Goal: Task Accomplishment & Management: Use online tool/utility

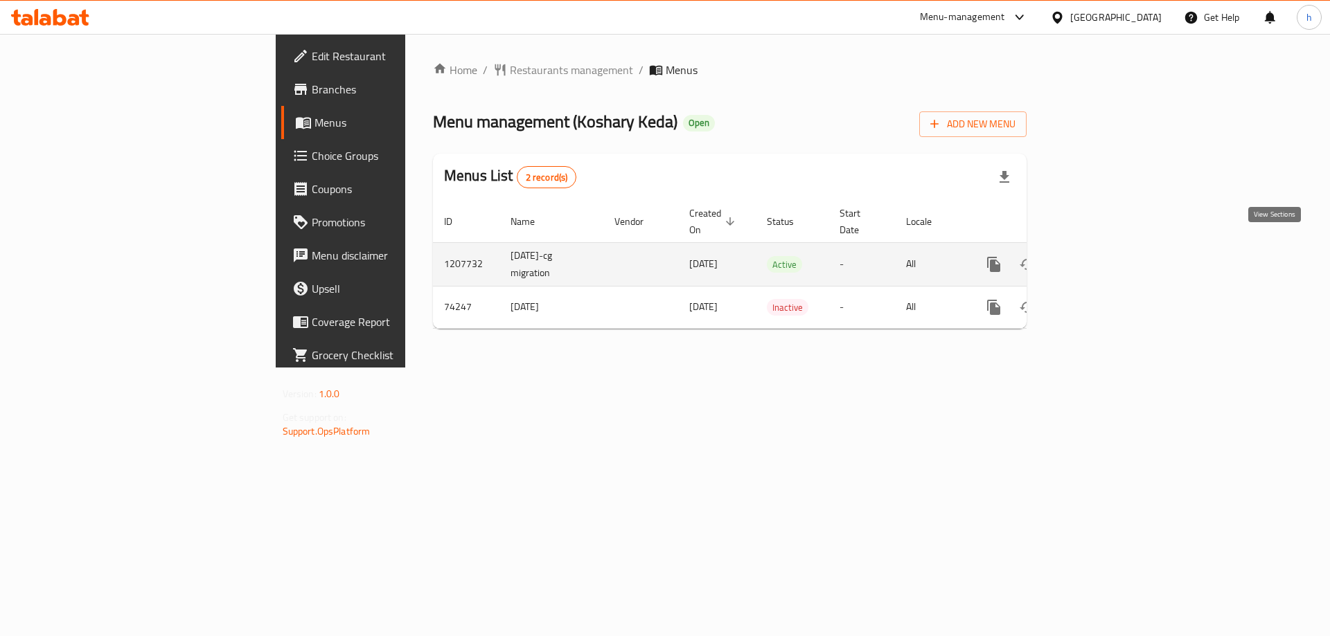
click at [1110, 248] on link "enhanced table" at bounding box center [1093, 264] width 33 height 33
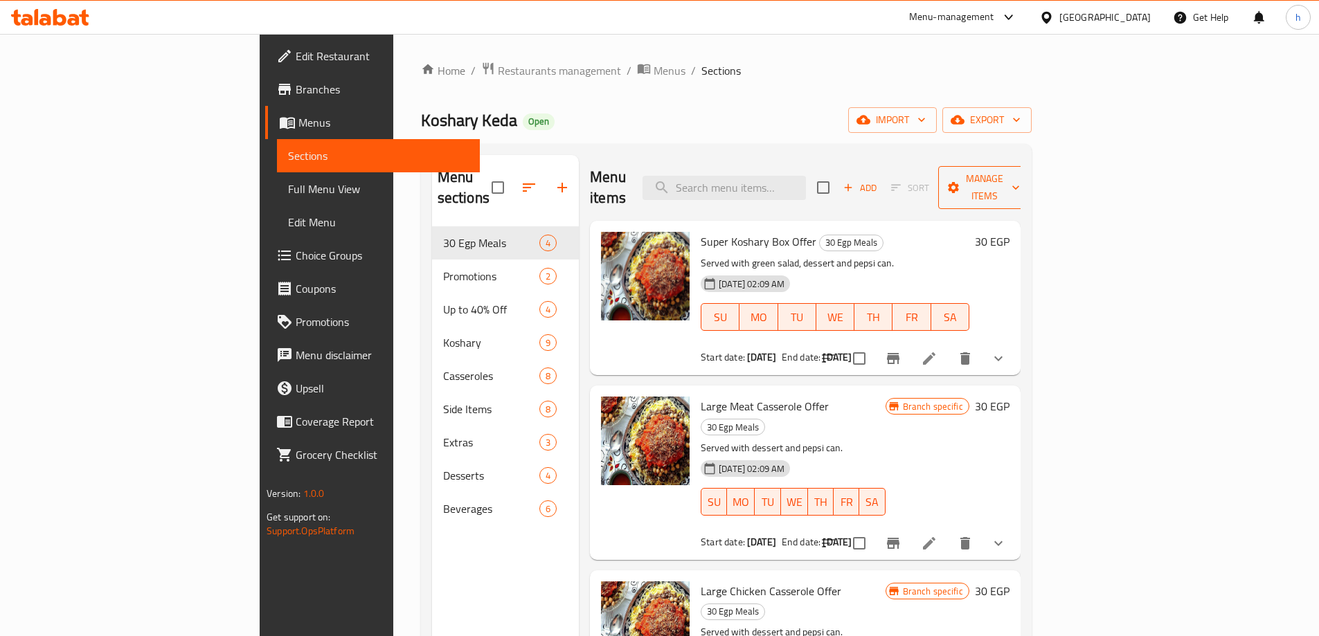
click at [1020, 177] on span "Manage items" at bounding box center [984, 187] width 71 height 35
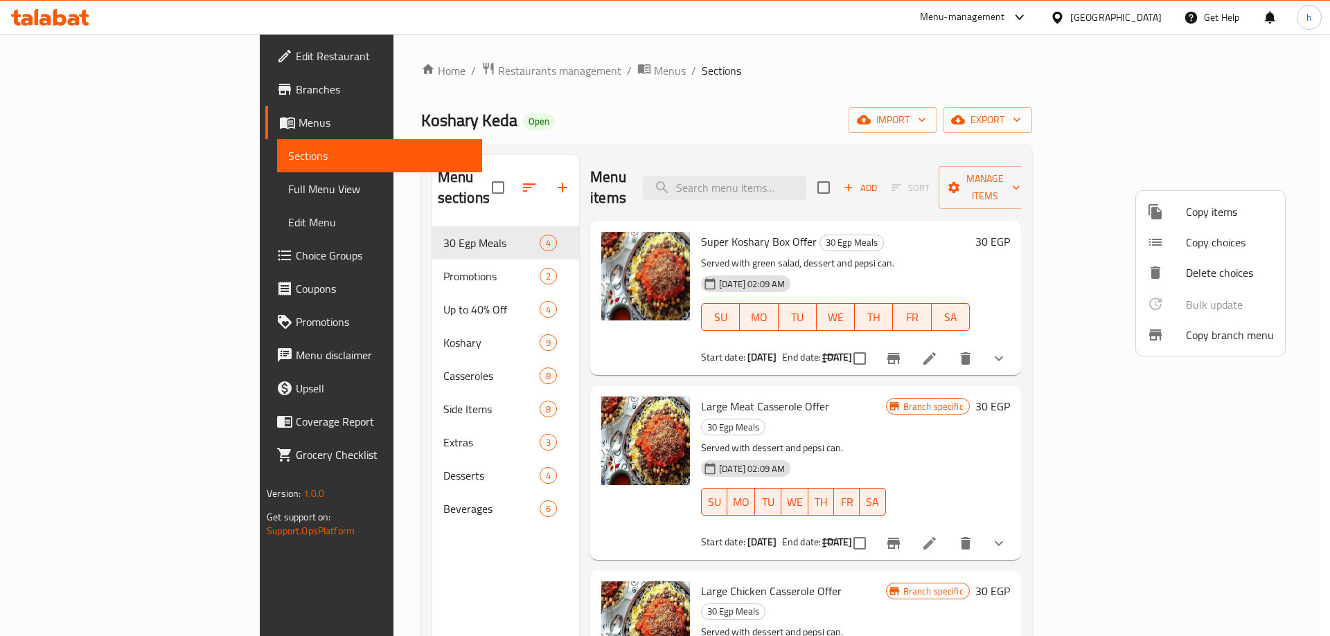
click at [1237, 335] on span "Copy branch menu" at bounding box center [1230, 335] width 88 height 17
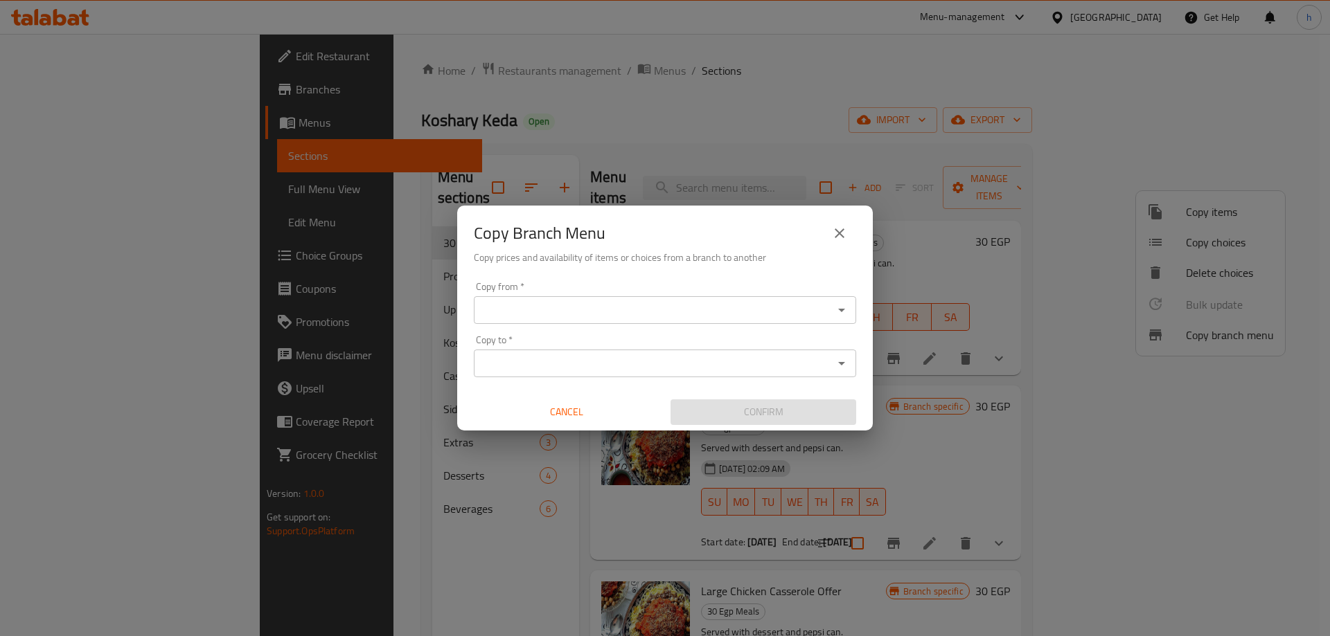
click at [529, 307] on input "Copy from   *" at bounding box center [653, 310] width 351 height 19
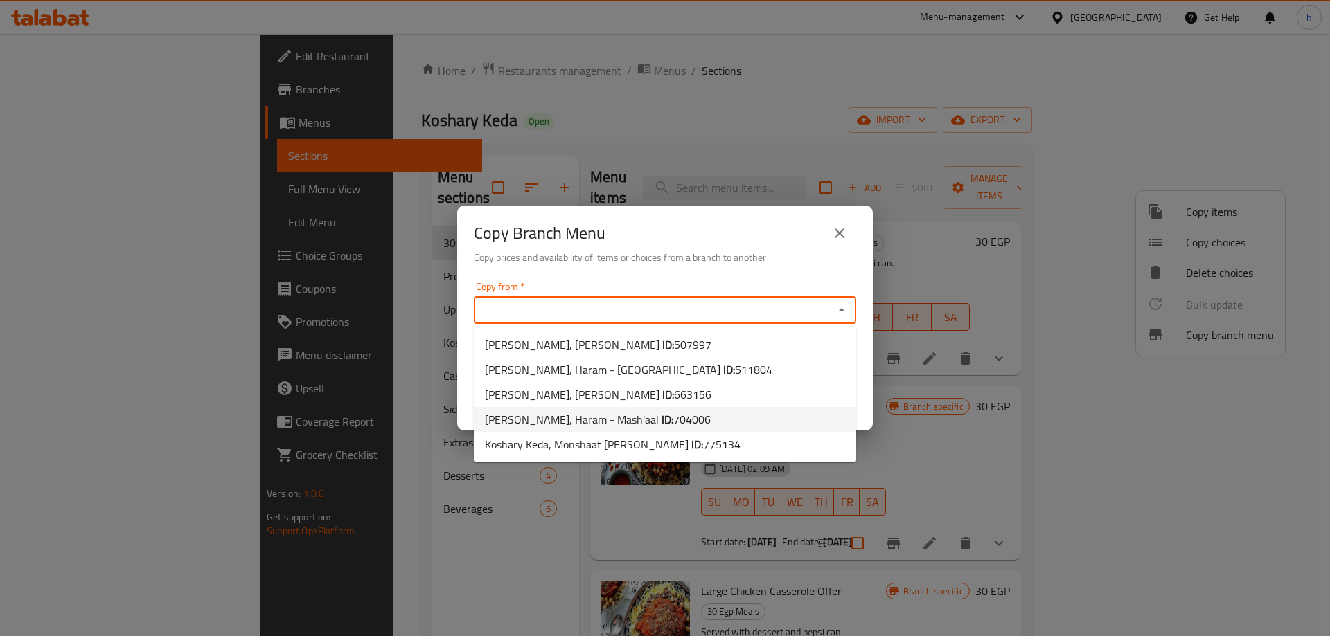
click at [610, 419] on span "Koshary Keda, Haram - Mash'aal ID: 704006" at bounding box center [598, 419] width 226 height 17
type input "[PERSON_NAME], Haram - Mash'aal"
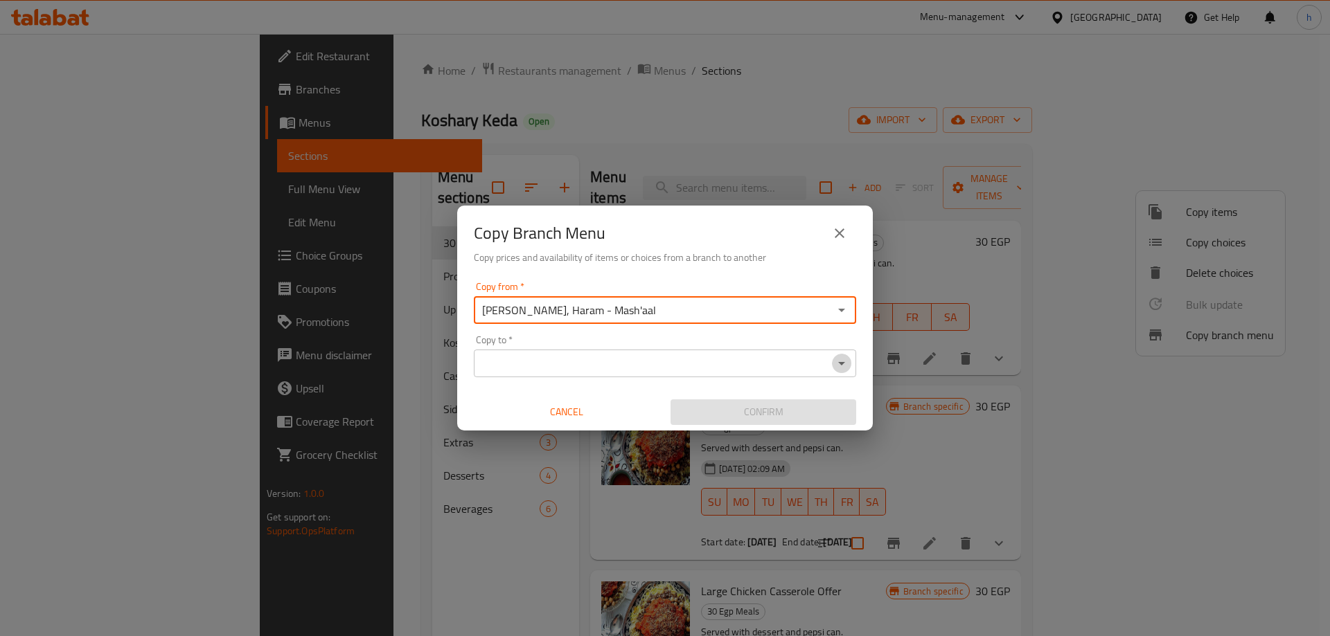
click at [847, 362] on icon "Open" at bounding box center [841, 363] width 17 height 17
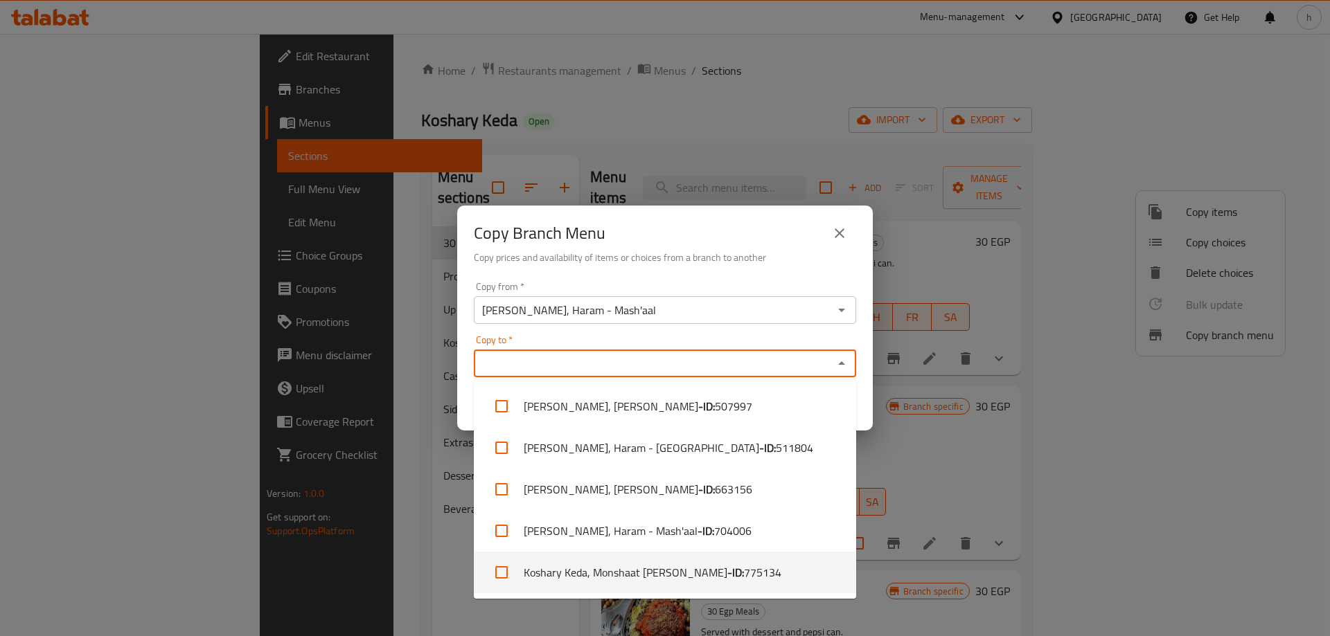
click at [744, 571] on span "775134" at bounding box center [762, 572] width 37 height 17
checkbox input "true"
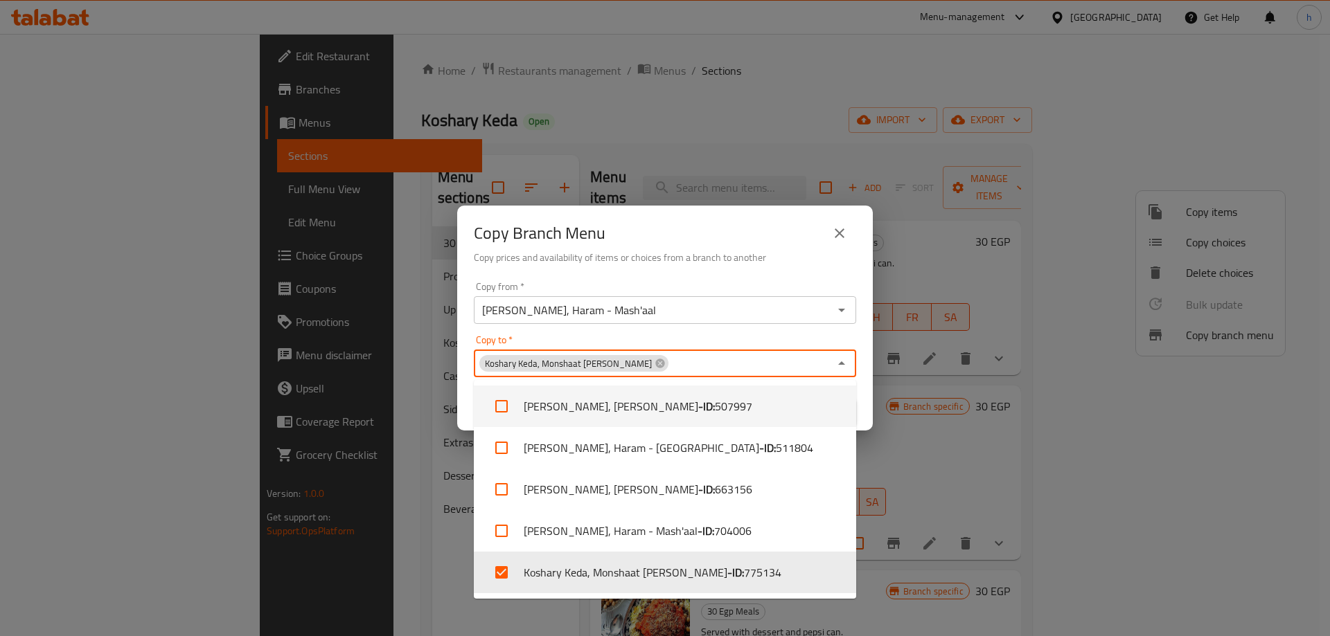
click at [646, 222] on div "Copy Branch Menu" at bounding box center [665, 233] width 382 height 33
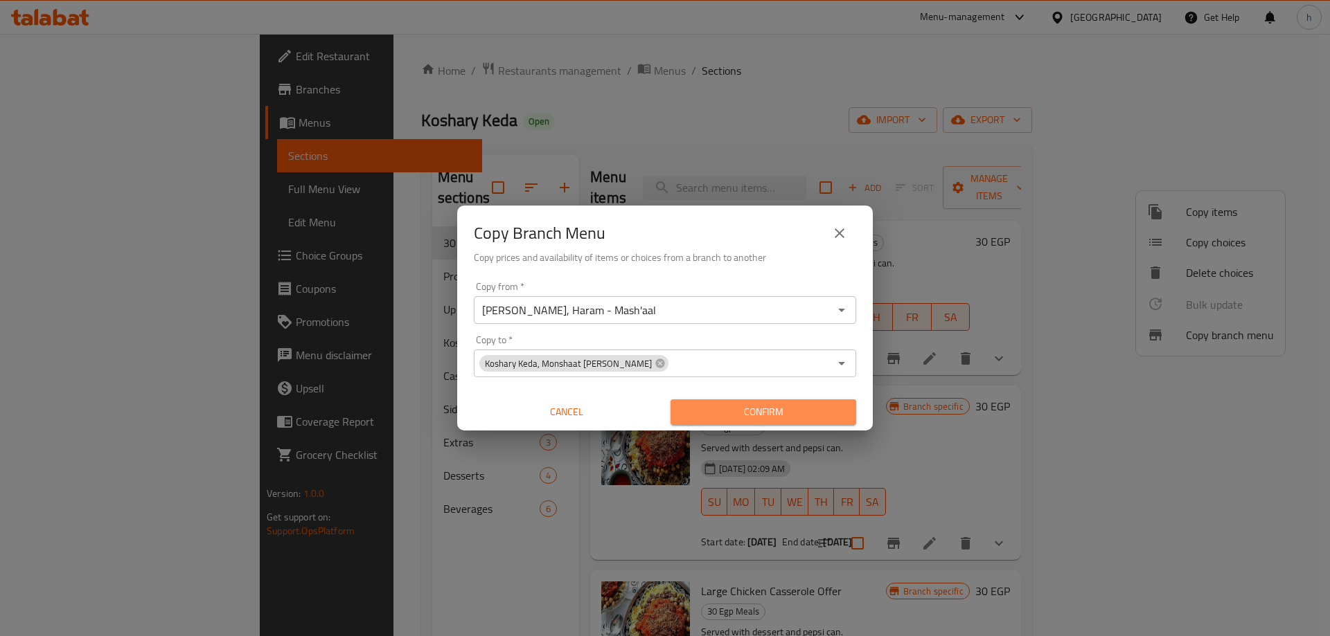
click at [750, 411] on span "Confirm" at bounding box center [762, 412] width 163 height 17
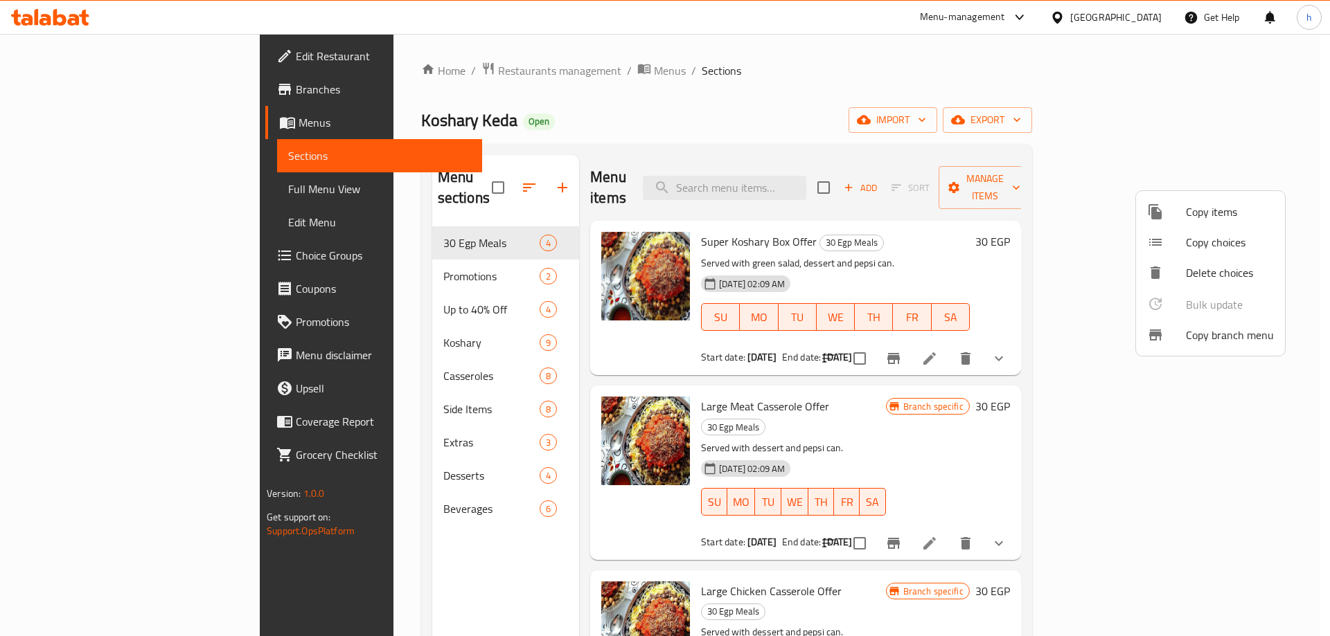
click at [74, 87] on div at bounding box center [665, 318] width 1330 height 636
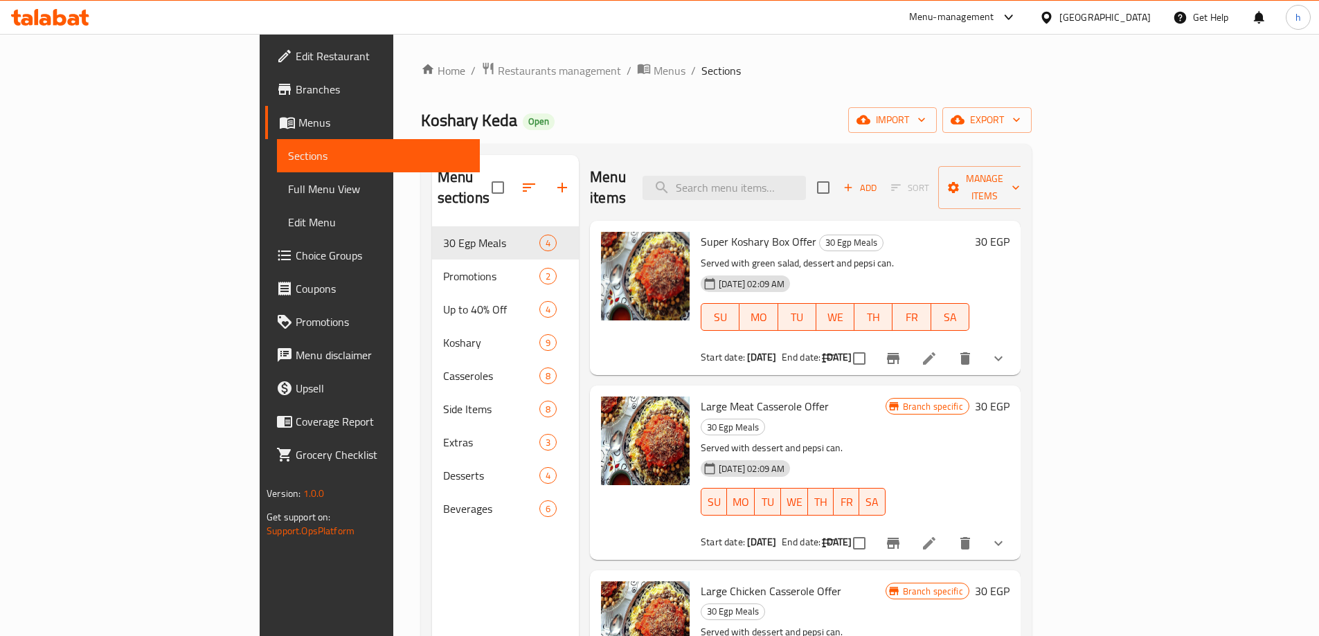
click at [296, 87] on span "Branches" at bounding box center [382, 89] width 173 height 17
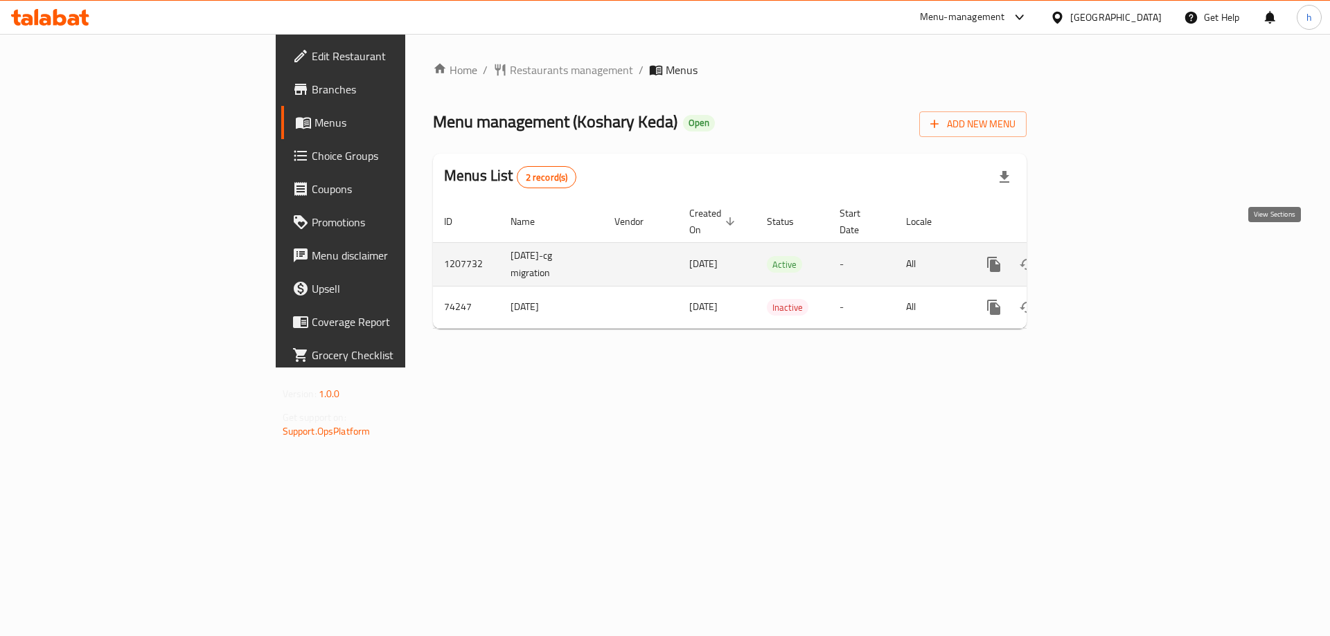
click at [1102, 256] on icon "enhanced table" at bounding box center [1093, 264] width 17 height 17
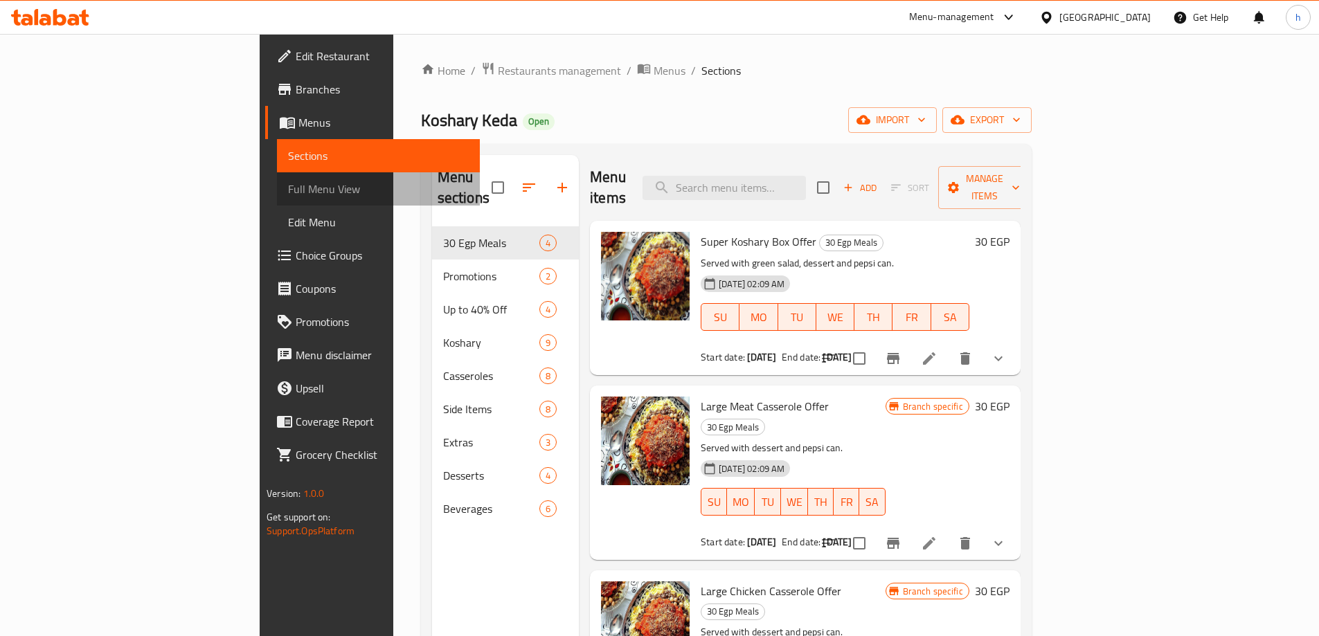
click at [288, 195] on span "Full Menu View" at bounding box center [378, 189] width 181 height 17
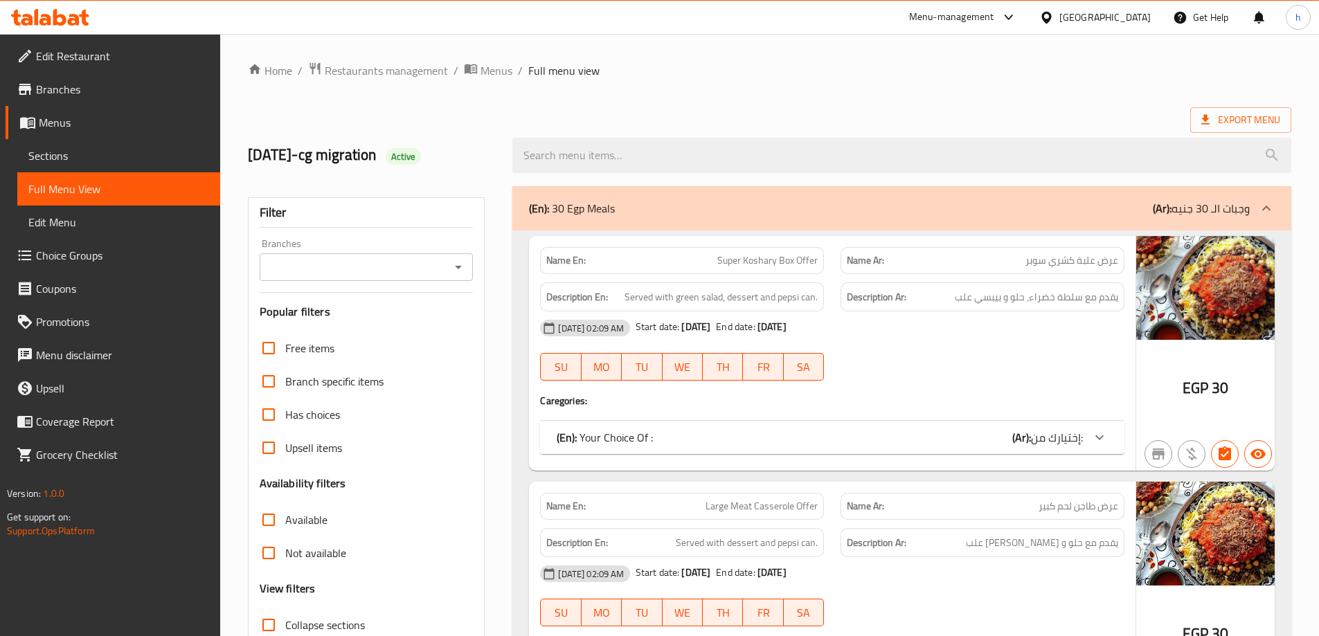
click at [465, 268] on icon "Open" at bounding box center [458, 267] width 17 height 17
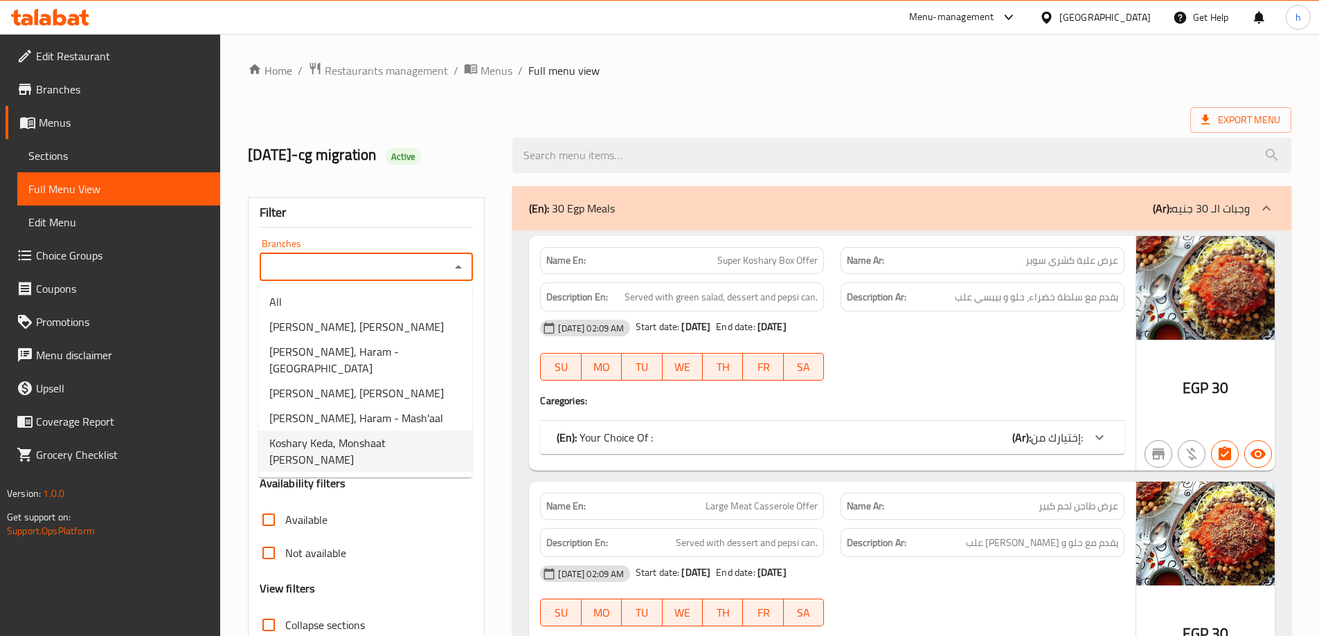
click at [410, 435] on span "Koshary Keda, Monshaat [PERSON_NAME]" at bounding box center [365, 451] width 192 height 33
type input "Koshary Keda, Monshaat [PERSON_NAME]"
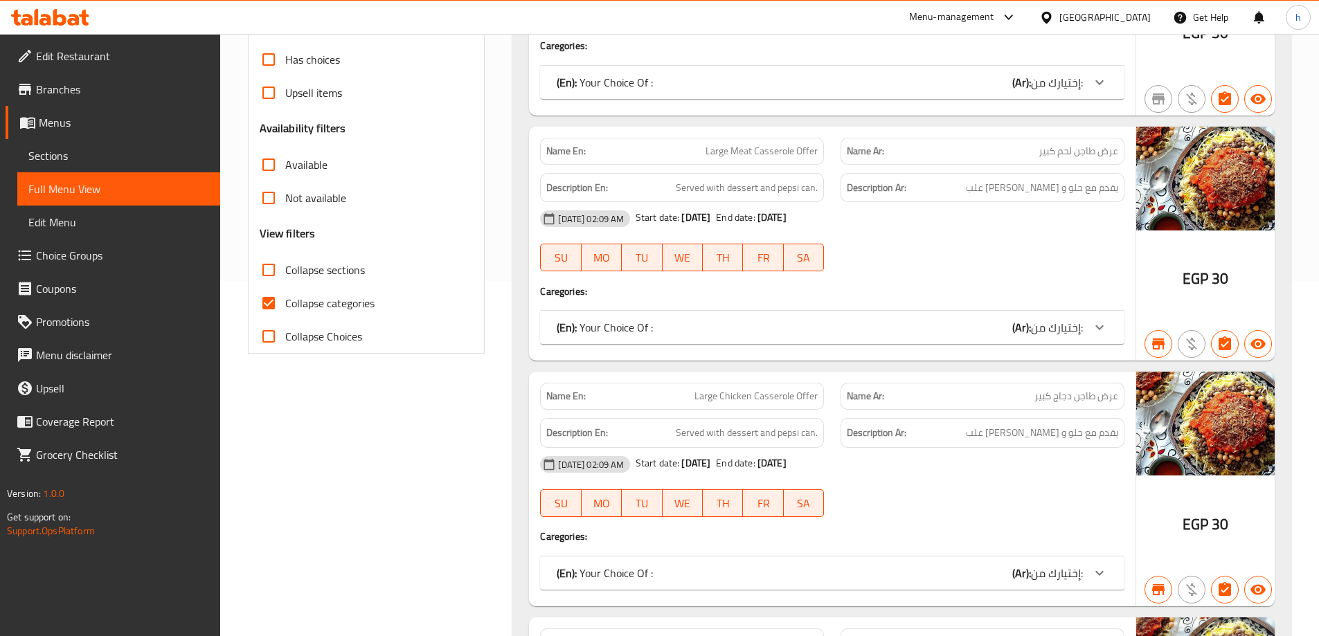
scroll to position [328, 0]
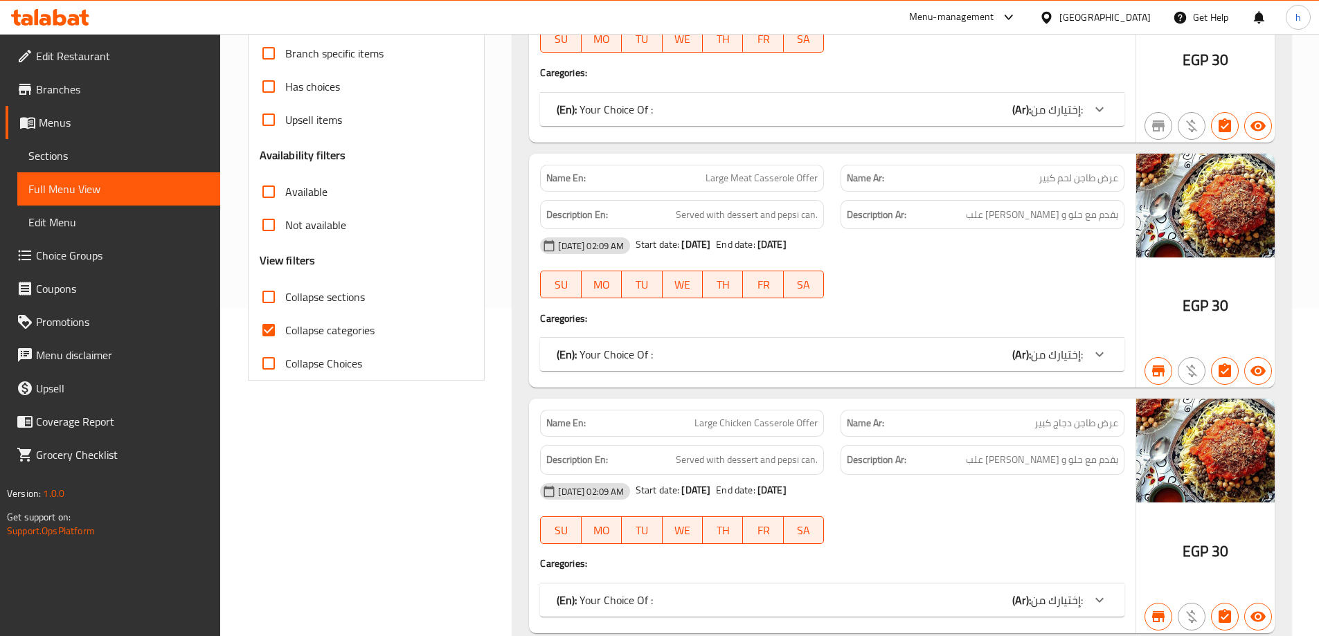
click at [337, 330] on span "Collapse categories" at bounding box center [329, 330] width 89 height 17
click at [285, 330] on input "Collapse categories" at bounding box center [268, 330] width 33 height 33
checkbox input "false"
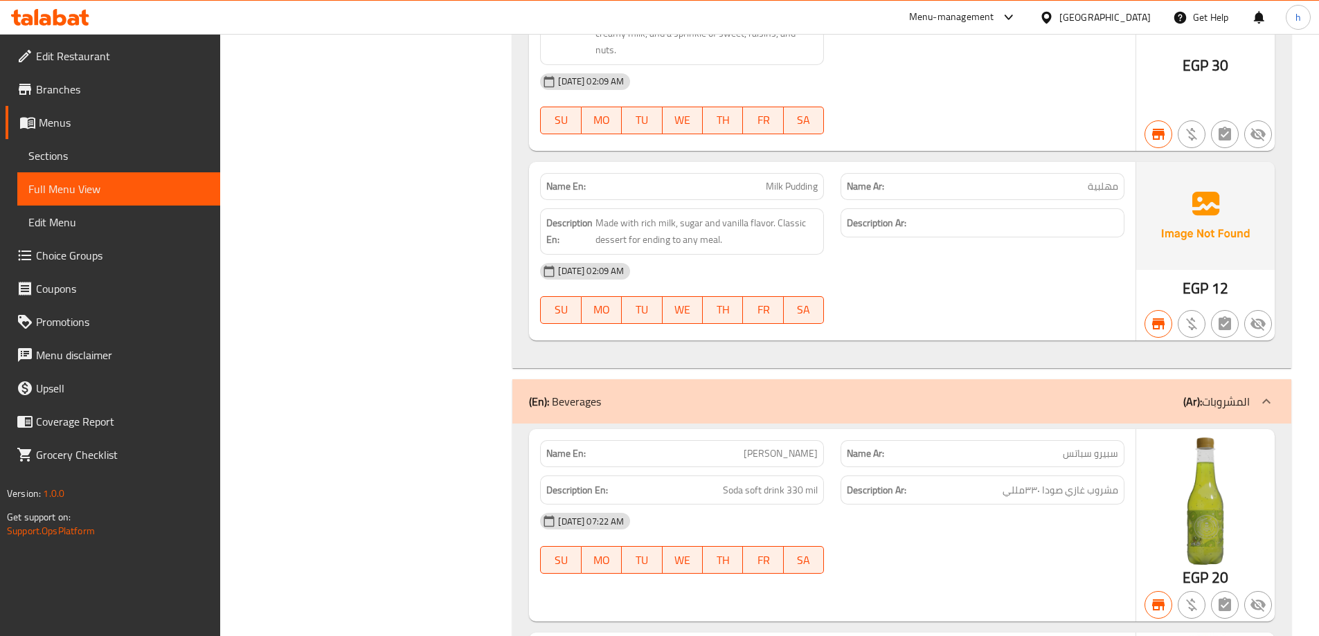
scroll to position [16670, 0]
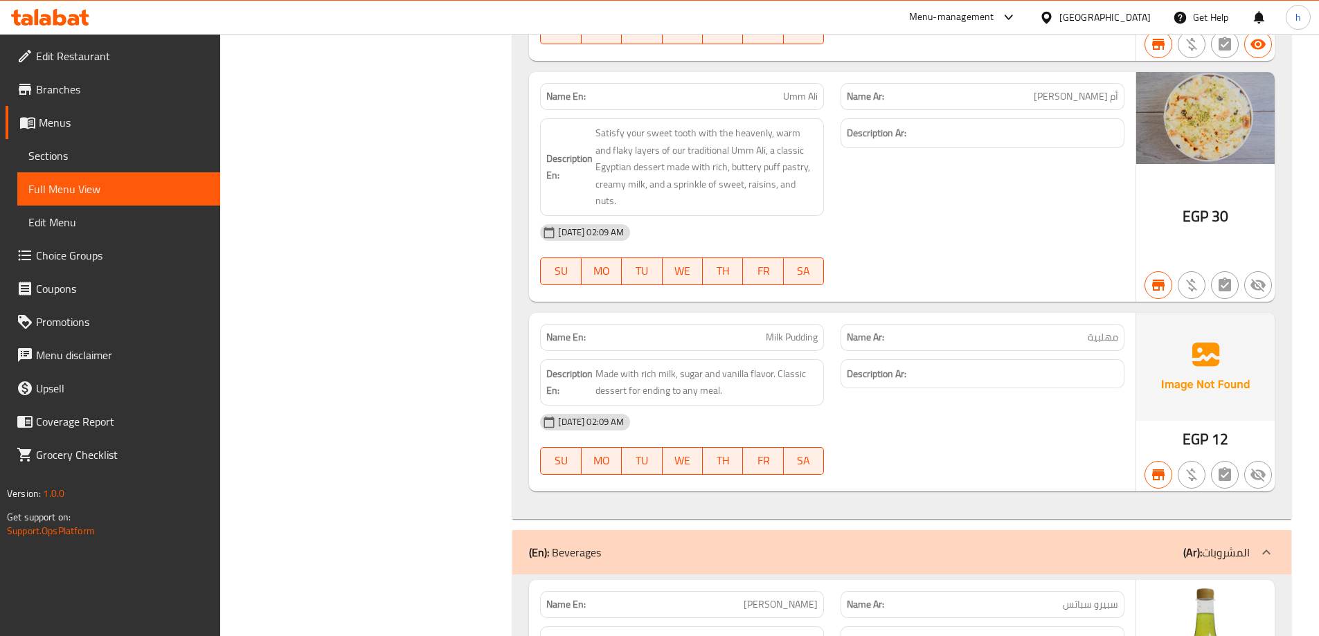
click at [78, 157] on span "Sections" at bounding box center [118, 156] width 181 height 17
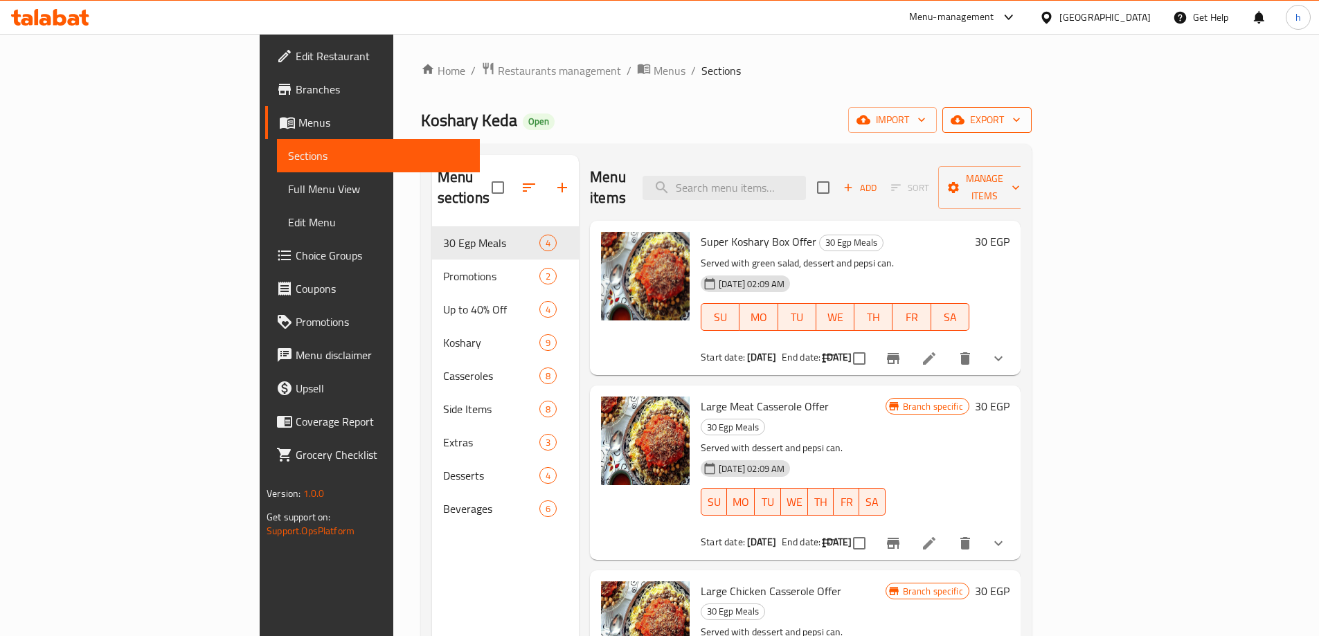
click at [1024, 121] on icon "button" at bounding box center [1017, 120] width 14 height 14
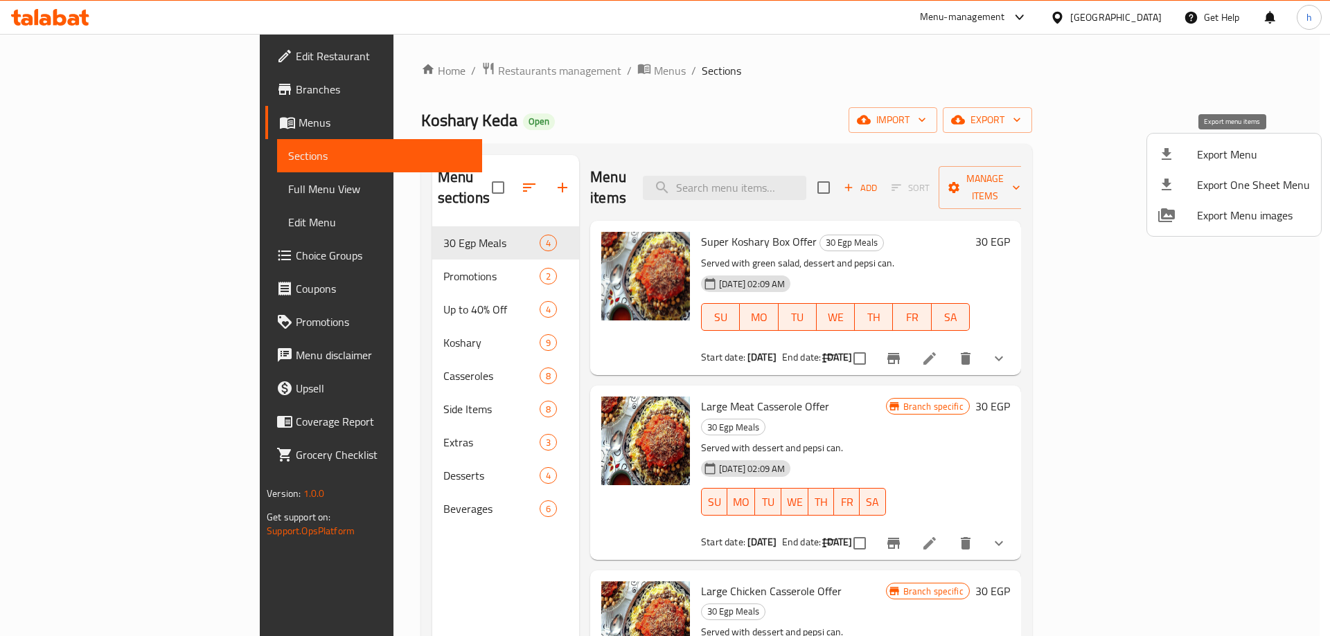
click at [1238, 158] on span "Export Menu" at bounding box center [1253, 154] width 113 height 17
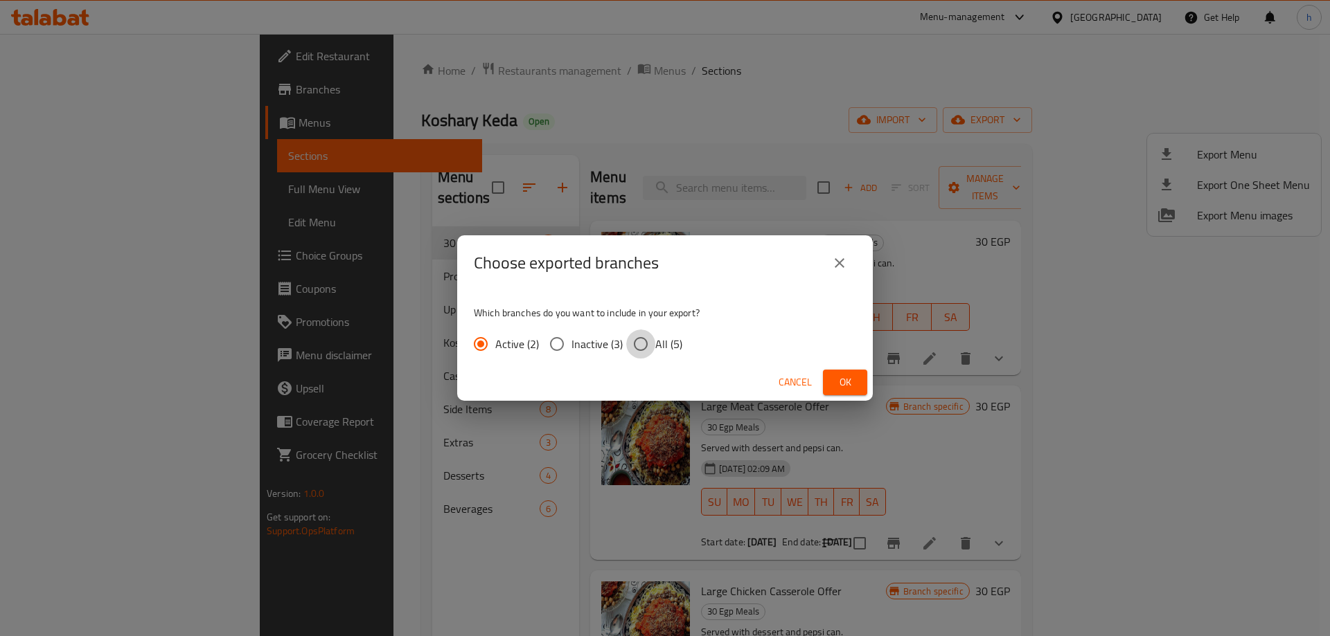
click at [644, 342] on input "All (5)" at bounding box center [640, 344] width 29 height 29
radio input "true"
click at [838, 377] on span "Ok" at bounding box center [845, 382] width 22 height 17
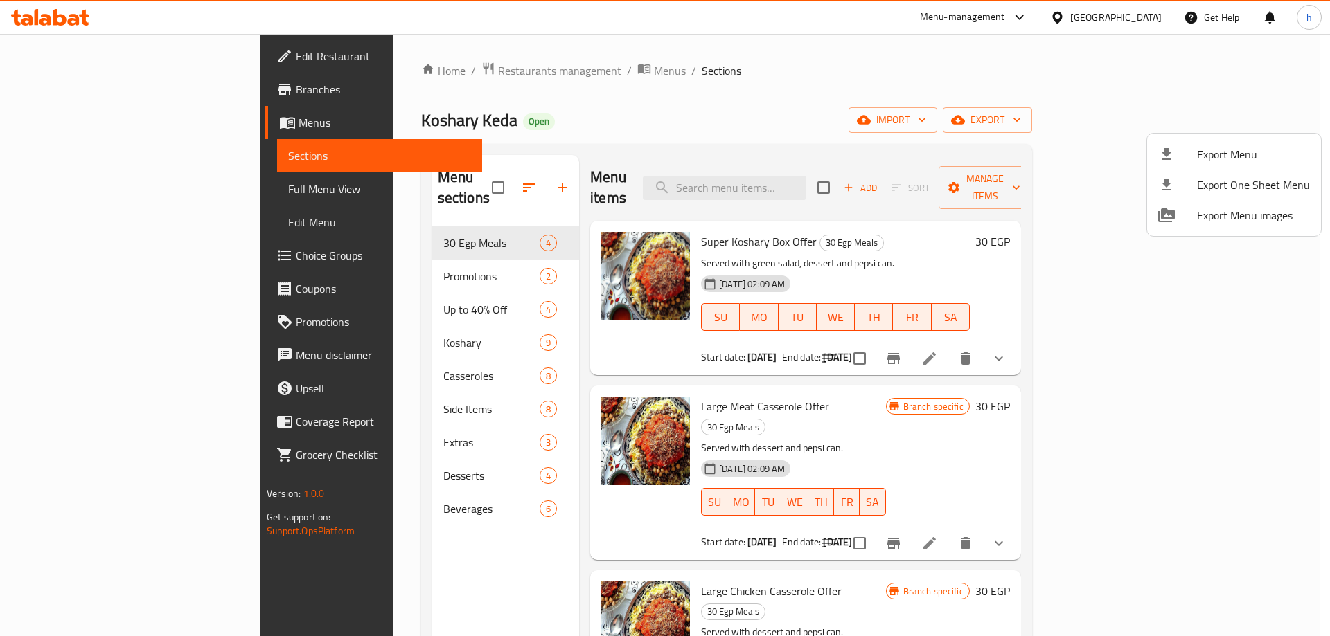
click at [891, 87] on div at bounding box center [665, 318] width 1330 height 636
